Goal: Browse casually

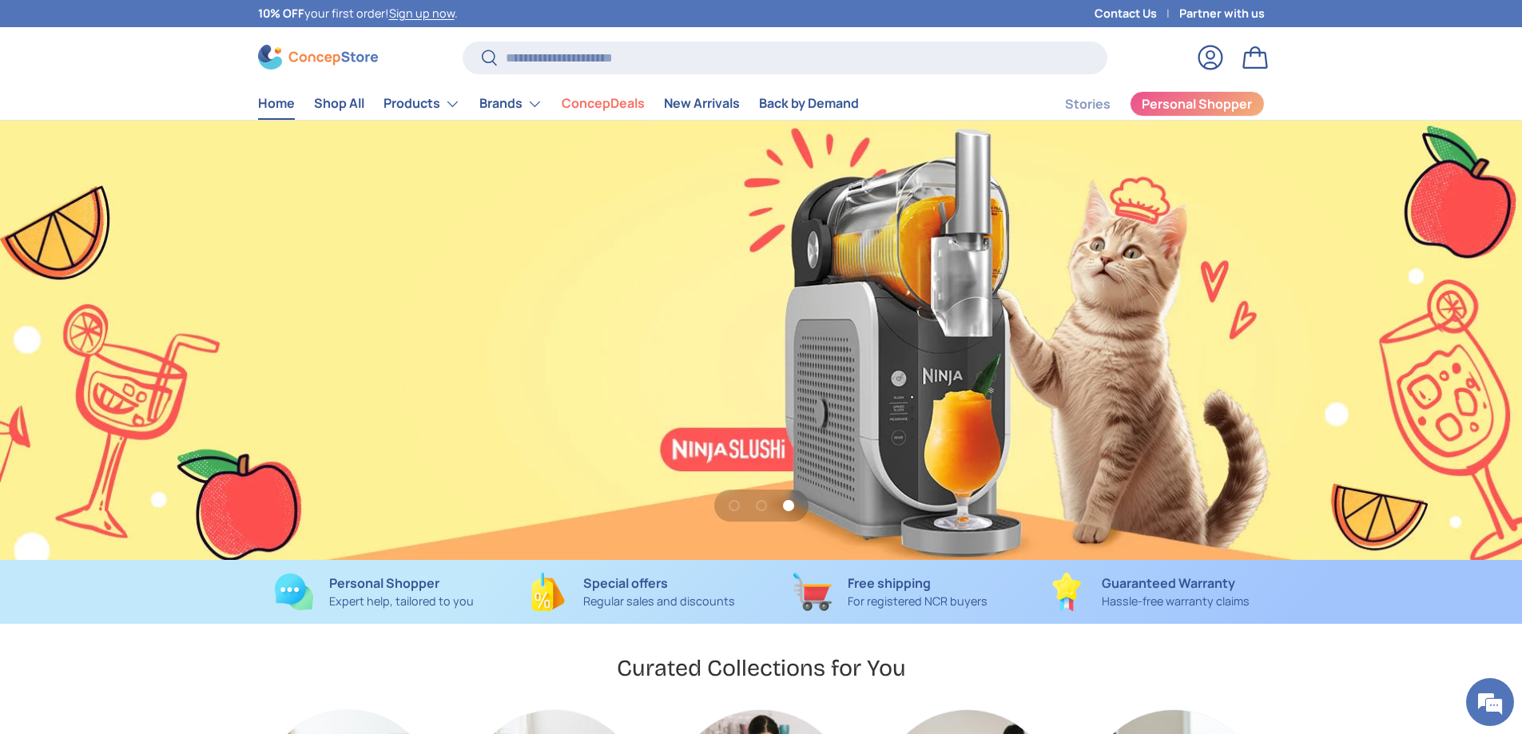
scroll to position [0, 3043]
